Goal: Information Seeking & Learning: Compare options

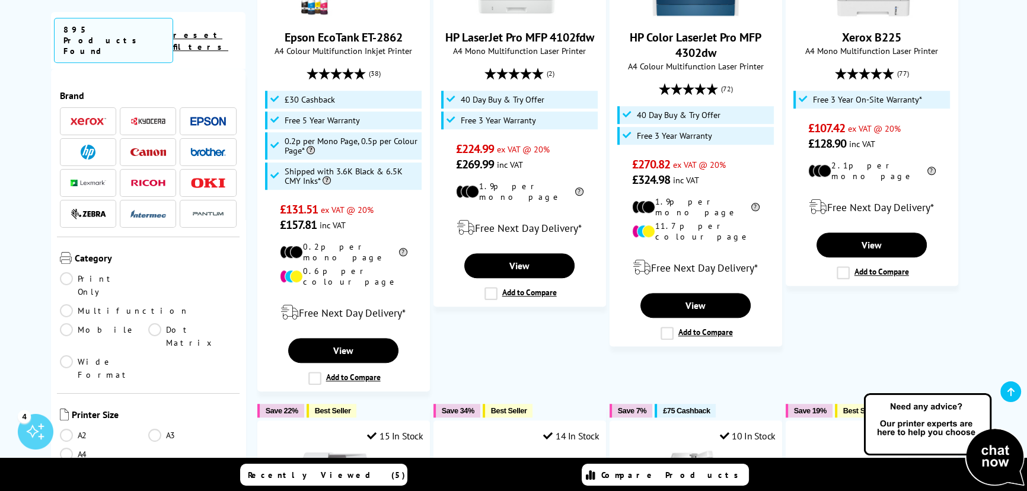
scroll to position [970, 0]
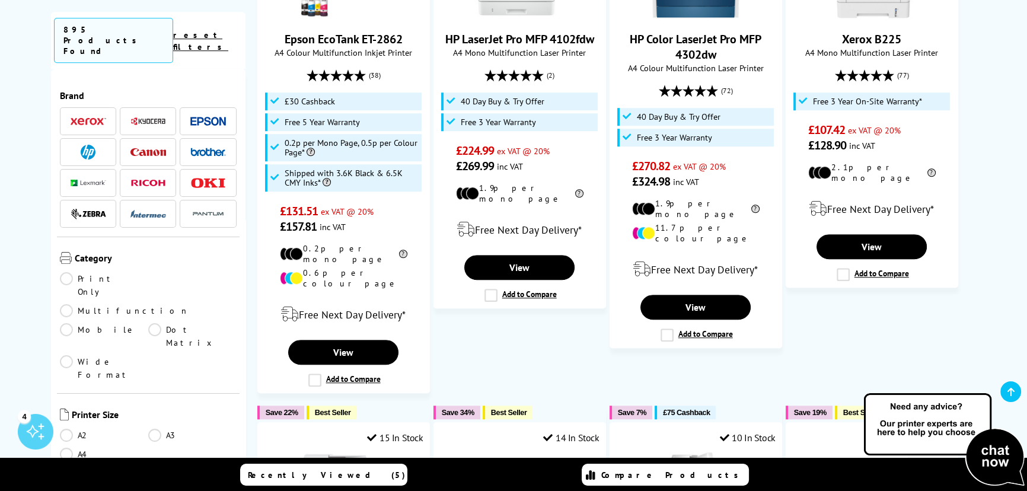
click at [73, 447] on link "A4" at bounding box center [104, 453] width 88 height 13
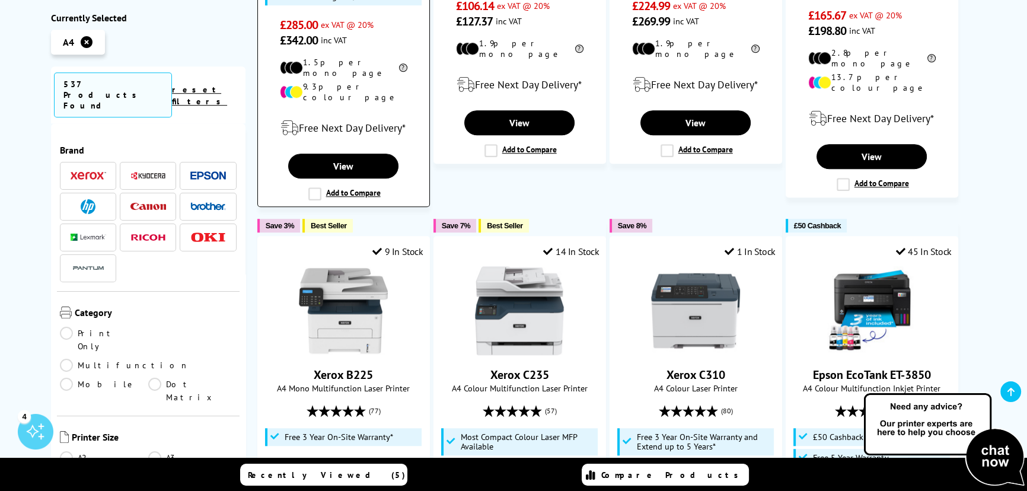
scroll to position [1022, 0]
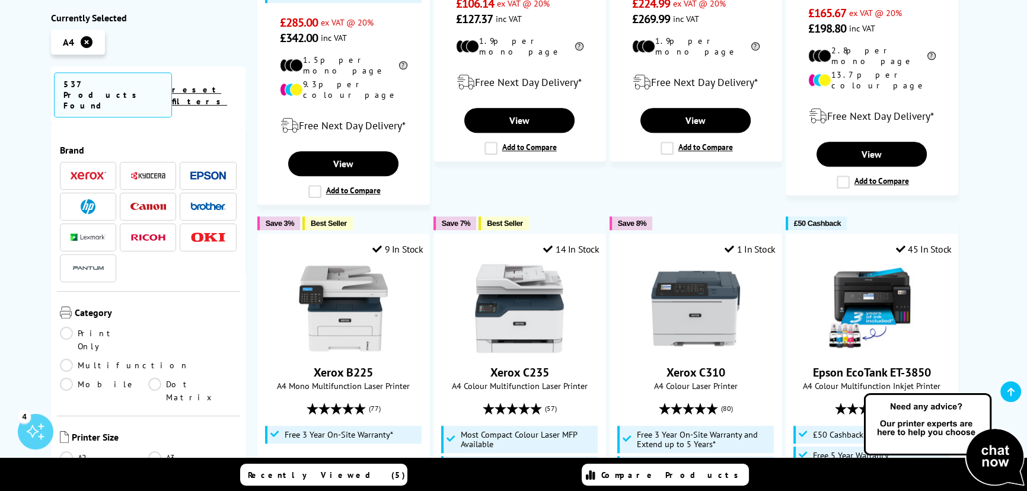
click at [154, 359] on link "Multifunction" at bounding box center [124, 365] width 129 height 13
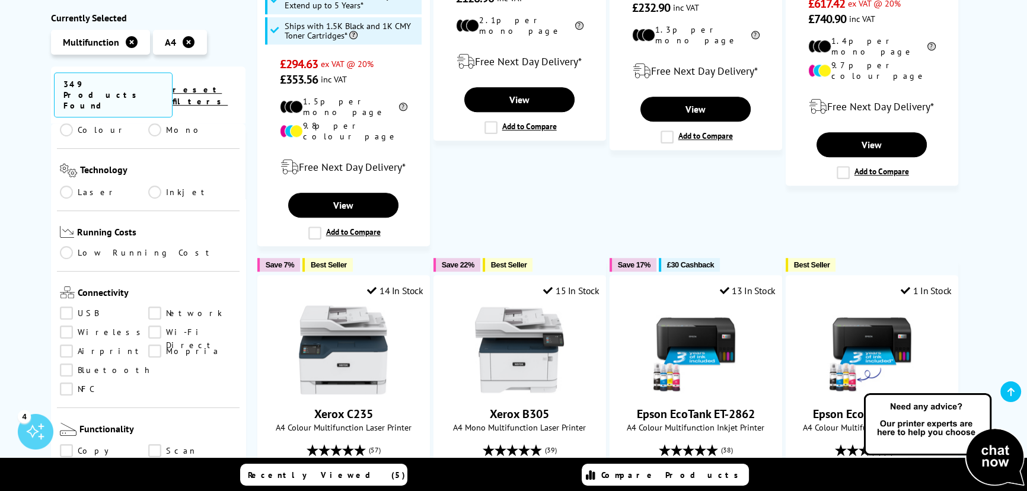
scroll to position [377, 0]
click at [82, 444] on link "Copy" at bounding box center [104, 450] width 88 height 13
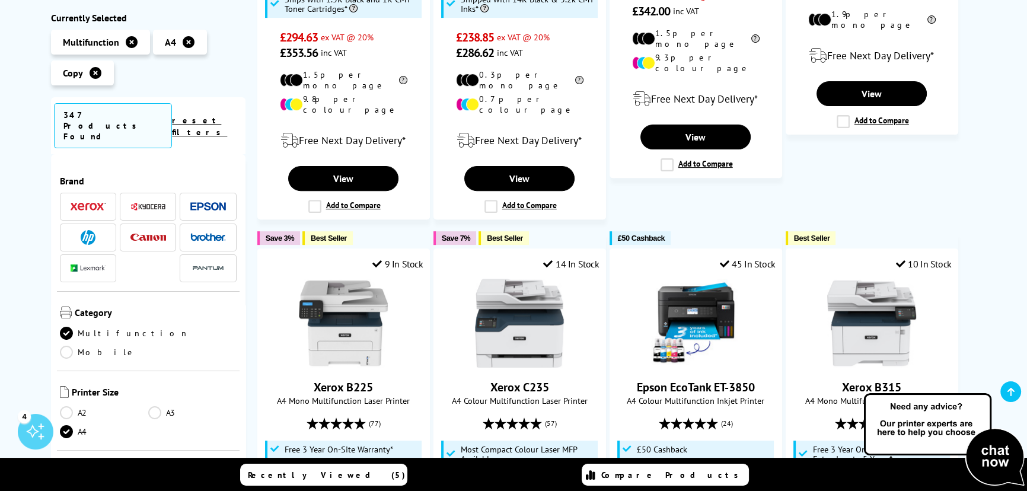
scroll to position [528, 0]
click at [90, 230] on img at bounding box center [88, 237] width 15 height 15
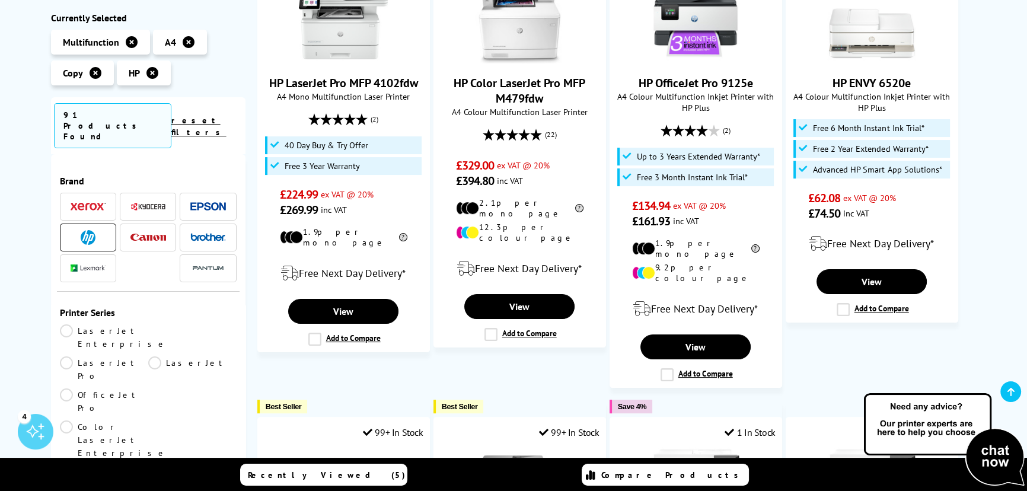
scroll to position [311, 0]
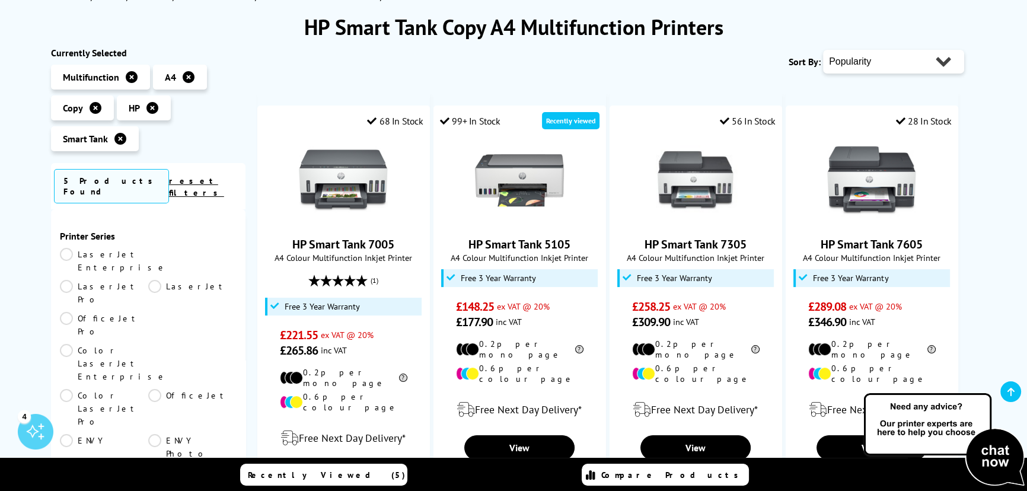
scroll to position [149, 0]
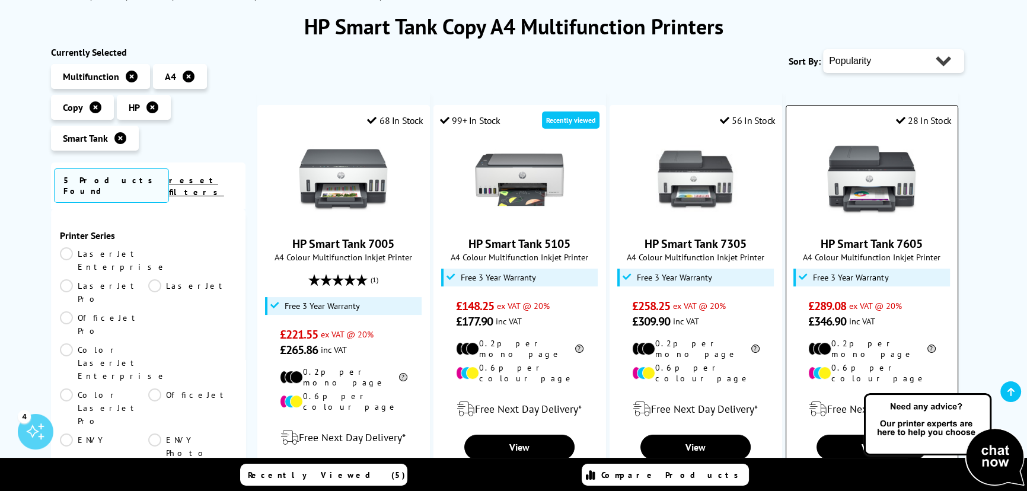
drag, startPoint x: 931, startPoint y: 248, endPoint x: 790, endPoint y: 222, distance: 142.9
click at [790, 222] on div "28 In Stock HP Smart Tank 7605 A4 Colour Multifunction Inkjet Printer £289.08" at bounding box center [871, 296] width 172 height 383
copy link "HP Smart Tank 7605"
drag, startPoint x: 878, startPoint y: 237, endPoint x: 888, endPoint y: 233, distance: 11.4
click at [878, 237] on link "HP Smart Tank 7605" at bounding box center [871, 243] width 102 height 15
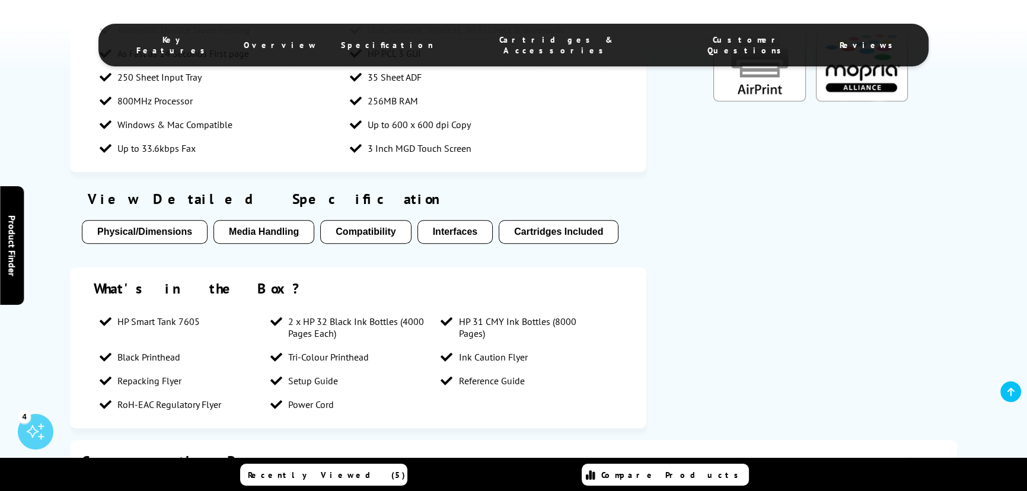
scroll to position [996, 0]
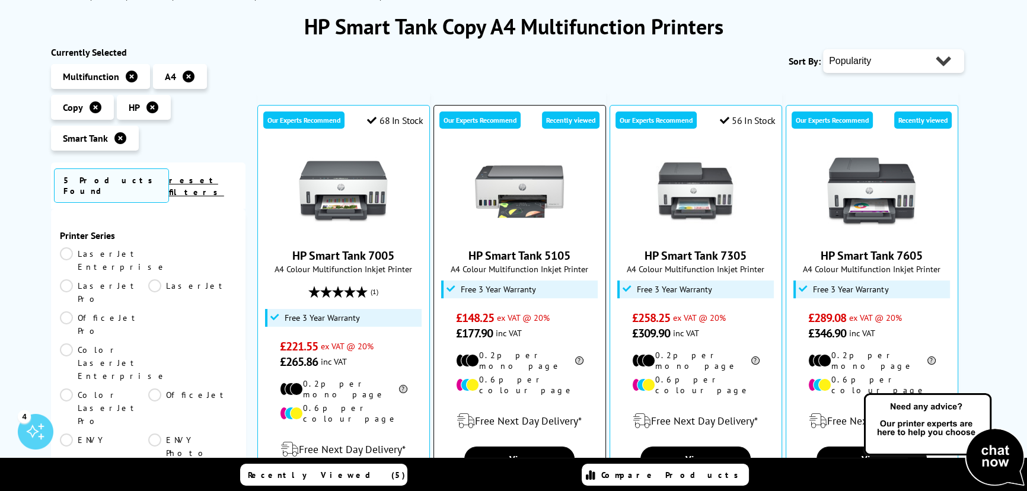
click at [535, 252] on link "HP Smart Tank 5105" at bounding box center [519, 255] width 102 height 15
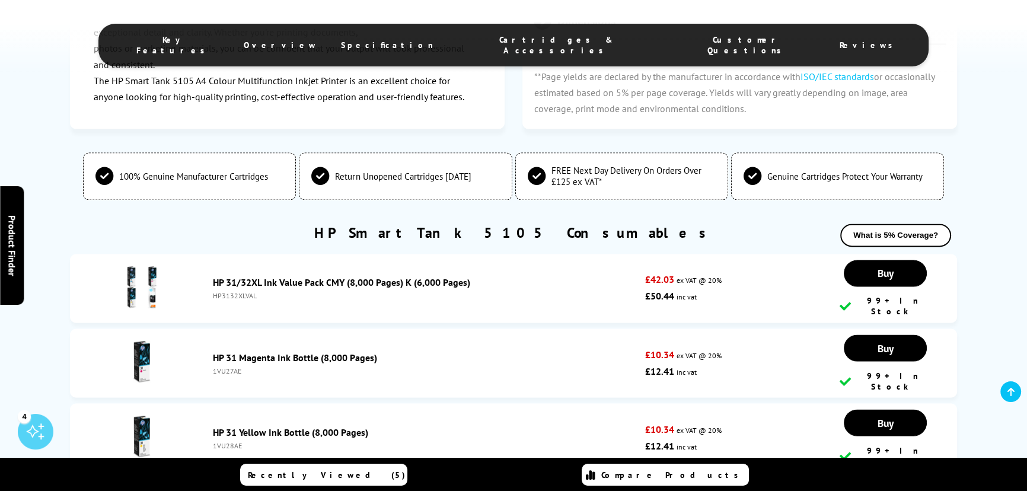
scroll to position [2478, 0]
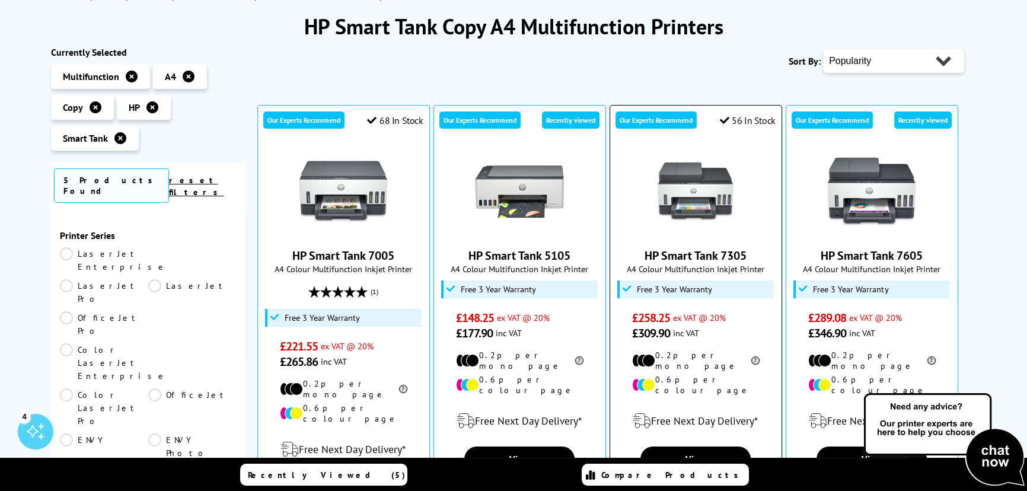
click at [720, 249] on link "HP Smart Tank 7305" at bounding box center [695, 255] width 102 height 15
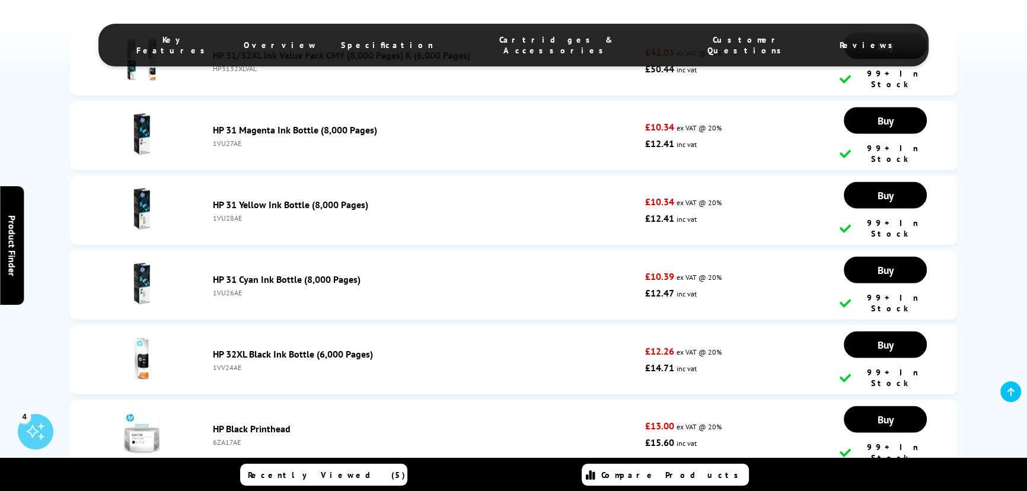
scroll to position [2856, 0]
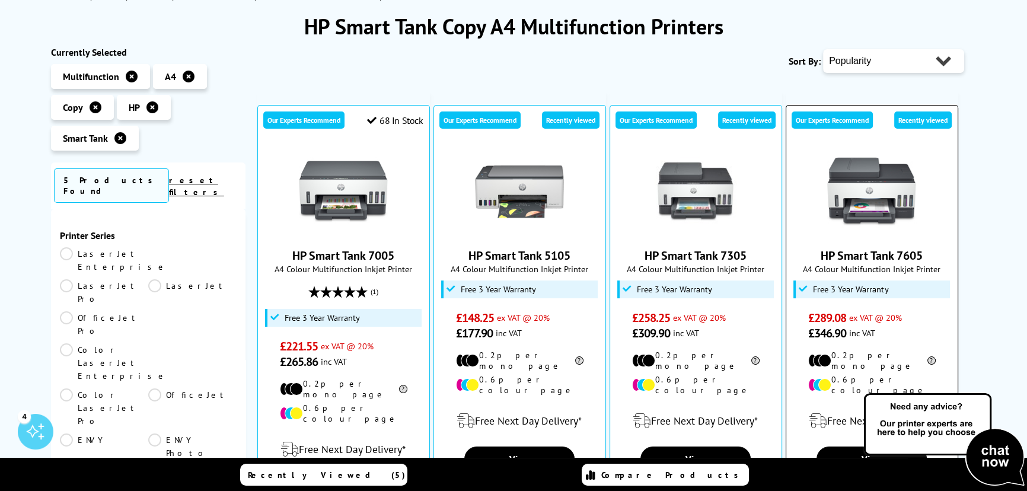
click at [892, 258] on link "HP Smart Tank 7605" at bounding box center [871, 255] width 102 height 15
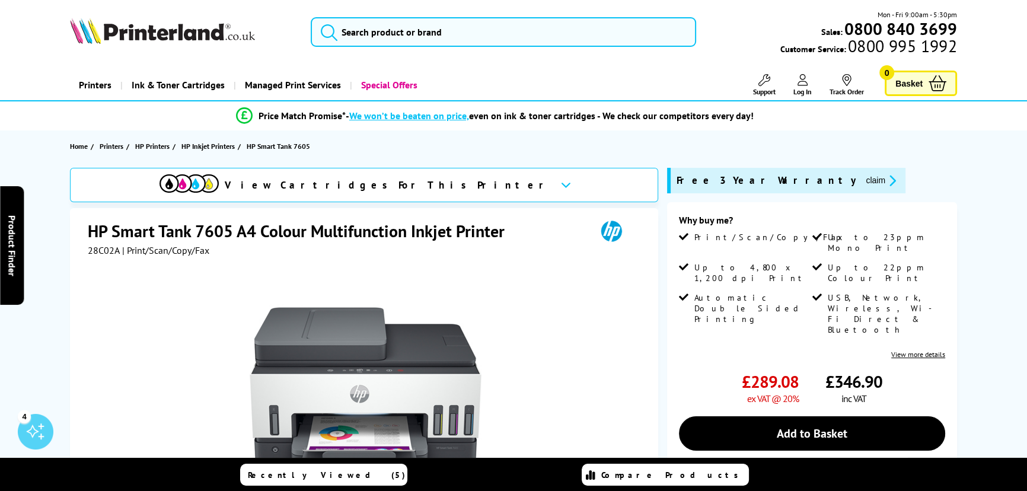
drag, startPoint x: 504, startPoint y: 348, endPoint x: 481, endPoint y: 35, distance: 313.8
drag, startPoint x: 83, startPoint y: 249, endPoint x: 117, endPoint y: 249, distance: 34.4
click at [117, 249] on div "HP Smart Tank 7605 A4 Colour Multifunction Inkjet Printer 28C02A | Print/Scan/C…" at bounding box center [364, 463] width 588 height 511
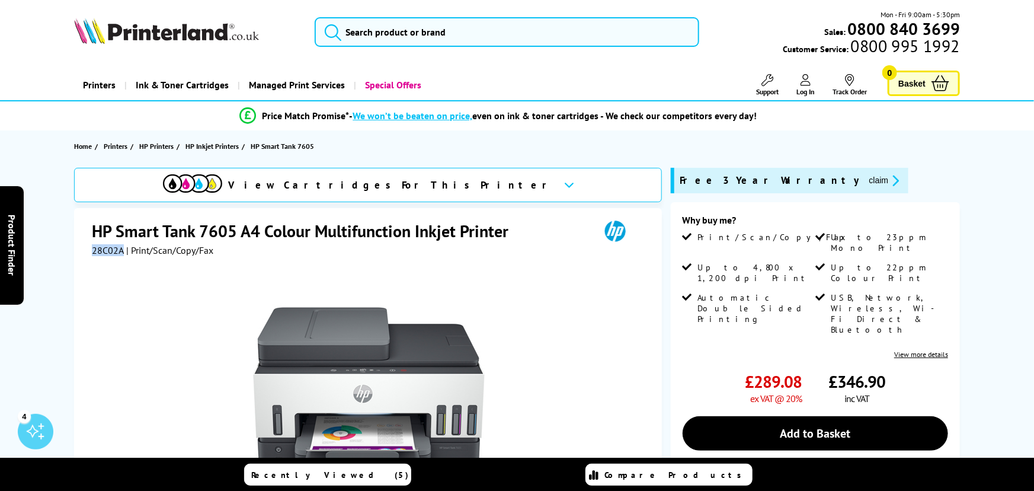
copy span "28C02A"
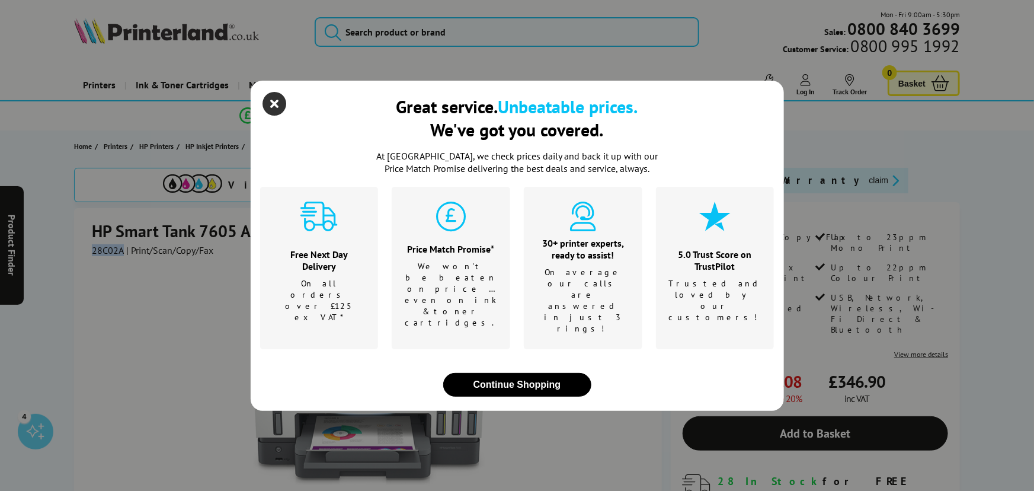
click at [272, 116] on icon "close modal" at bounding box center [275, 104] width 24 height 24
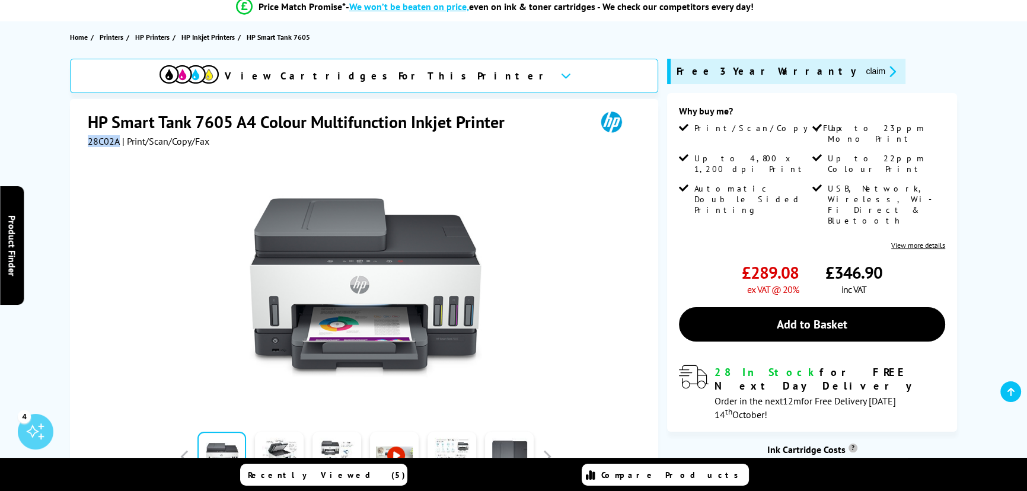
scroll to position [108, 0]
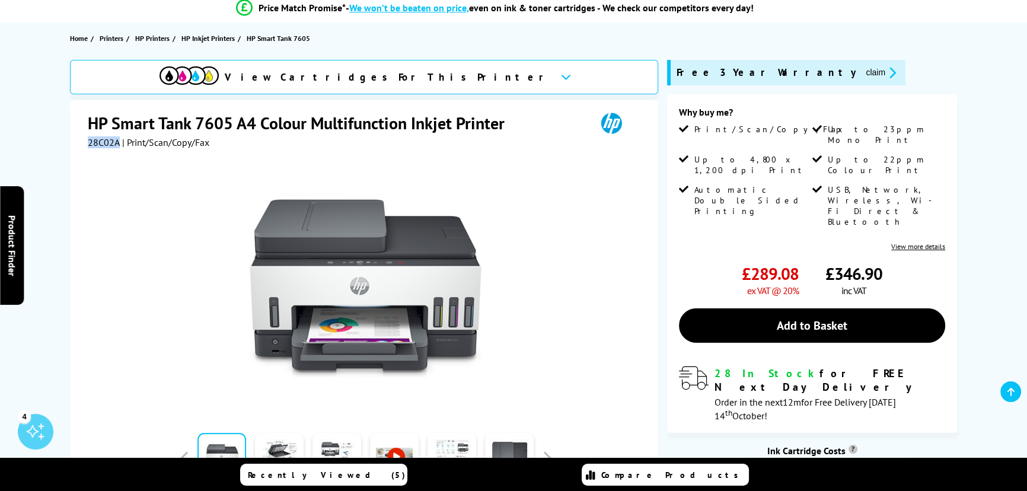
click at [364, 260] on img at bounding box center [366, 288] width 232 height 232
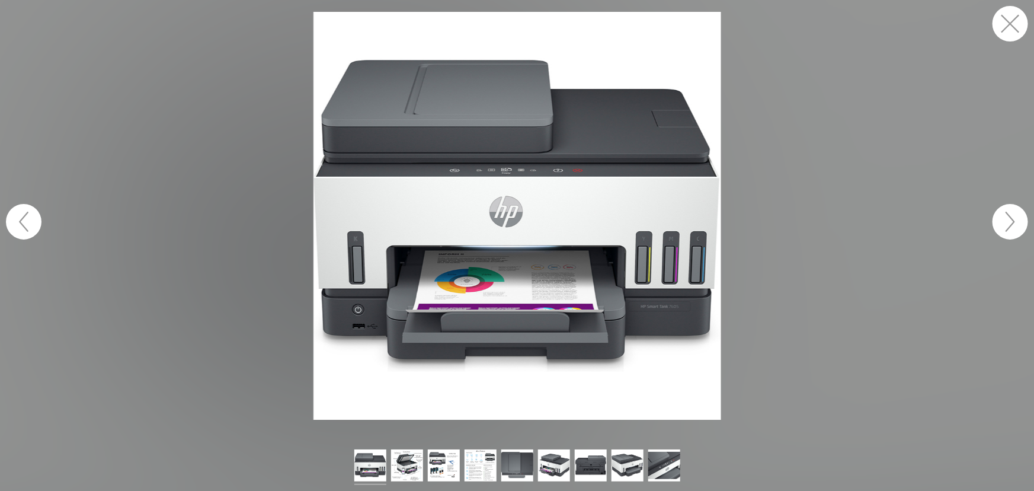
click at [213, 196] on figure at bounding box center [517, 216] width 1034 height 408
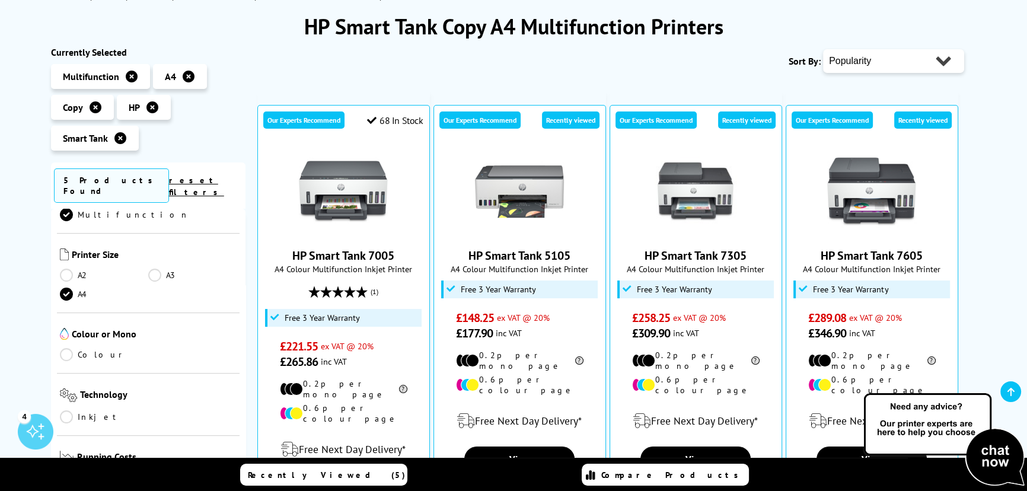
scroll to position [376, 0]
click at [188, 75] on icon at bounding box center [189, 77] width 12 height 12
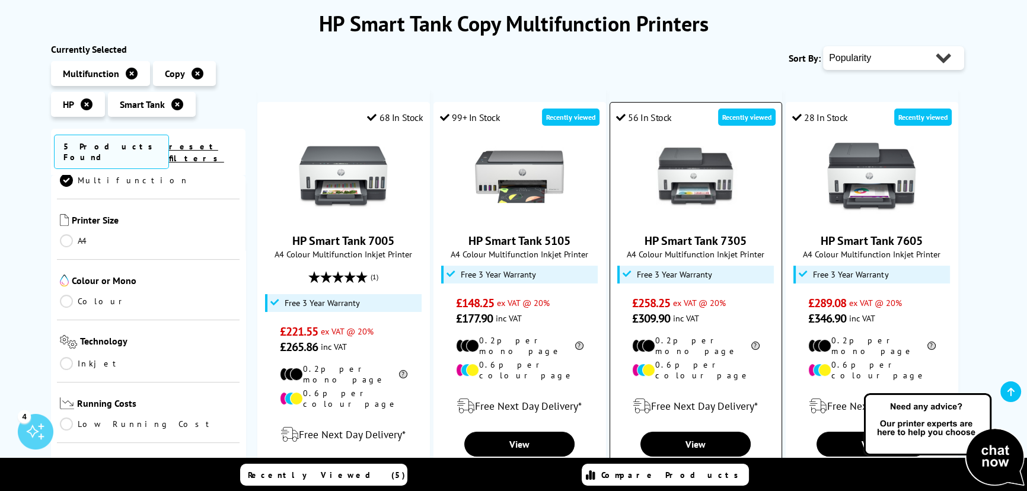
scroll to position [150, 0]
